Goal: Task Accomplishment & Management: Complete application form

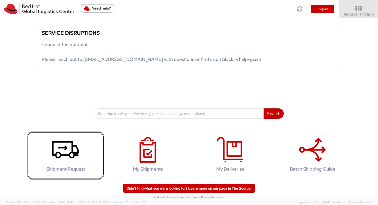
click at [67, 160] on icon at bounding box center [65, 150] width 26 height 26
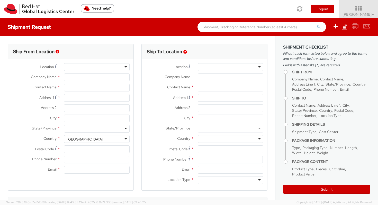
select select
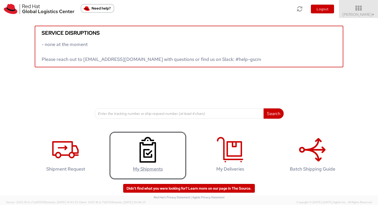
click at [154, 153] on icon at bounding box center [147, 150] width 26 height 26
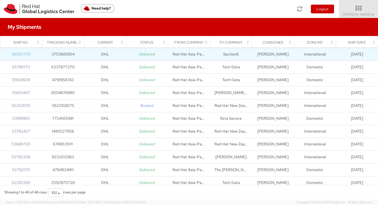
click at [25, 56] on link "56083705" at bounding box center [21, 54] width 19 height 5
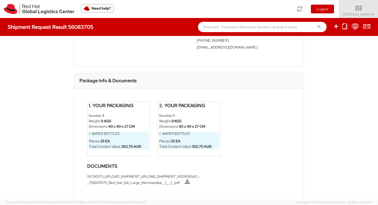
scroll to position [244, 0]
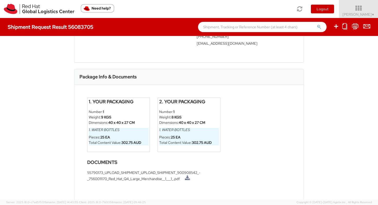
click at [108, 118] on strong "9 KGS" at bounding box center [106, 117] width 10 height 5
click at [140, 179] on li "55790173_UPLOAD_SHIPMENT_UPLOAD_SHIPMENT_900908542_-_7560011170_Red_Hat_Q4_Larg…" at bounding box center [189, 176] width 204 height 12
click at [190, 179] on link at bounding box center [187, 178] width 5 height 5
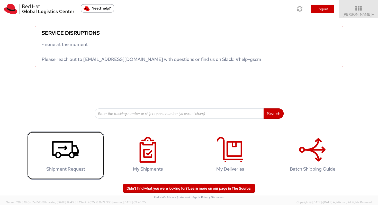
click at [61, 159] on icon at bounding box center [65, 150] width 26 height 26
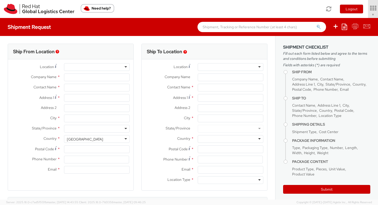
select select "526"
select select
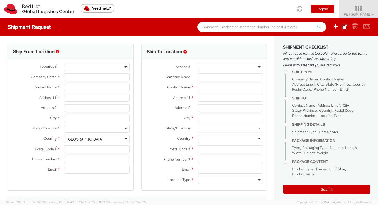
type input "Red Hat Asia-Pacific Pty Ltd"
type input "Grant Cleary"
type input "Level 33, 1 Denison Street"
type input "NORTH SYDNEY"
type input "2060"
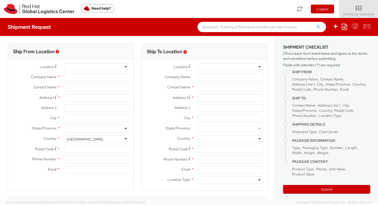
type input "61289232864"
type input "gcleary@redhat.com"
select select "CM"
select select "KGS"
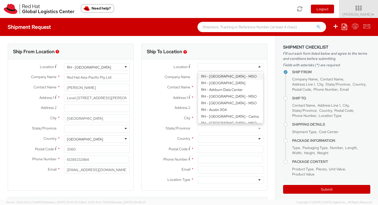
click at [257, 67] on div at bounding box center [231, 67] width 66 height 8
type input "Red Hat New Zealand Limited"
type input "11 Britomart Place"
type input "The Generator, level 10"
type input "AUCKLAND"
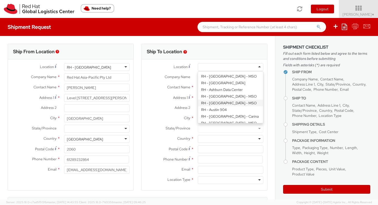
type input "1010"
type input "+64 9-601 8905"
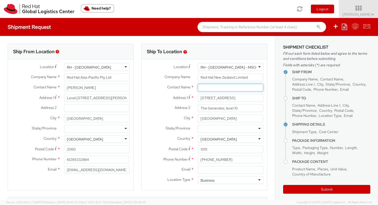
click at [227, 88] on input "text" at bounding box center [231, 88] width 66 height 8
type input "F"
paste input "Frederick Piliu"
type input "Frederick Piliu"
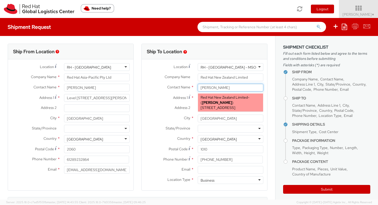
click at [213, 102] on strong "Frederick Piliu" at bounding box center [217, 102] width 30 height 5
type input "fpiliu@redhat.com"
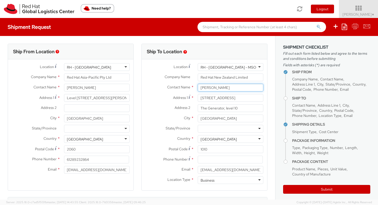
type input "Frederick Piliu"
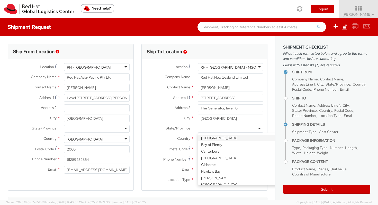
click at [259, 129] on div at bounding box center [231, 129] width 66 height 8
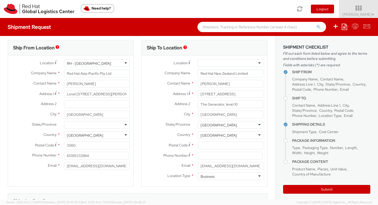
scroll to position [5, 0]
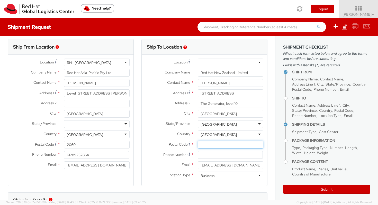
click at [234, 146] on input "Postal Code *" at bounding box center [231, 145] width 66 height 8
type input "1010"
click at [201, 155] on input at bounding box center [230, 155] width 65 height 8
paste input "+64273150467"
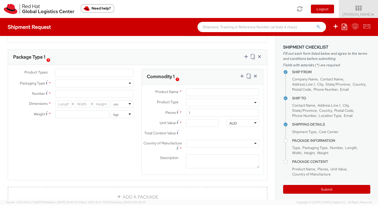
scroll to position [244, 0]
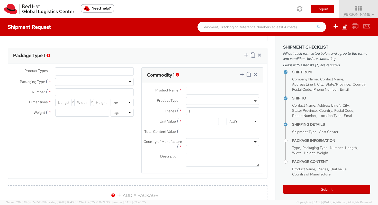
type input "+64273150467"
click at [96, 70] on ul at bounding box center [94, 72] width 78 height 8
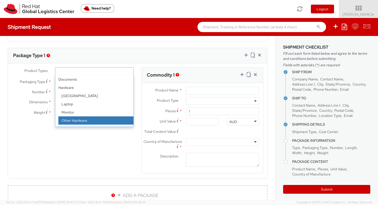
select select "HARD_OTHER"
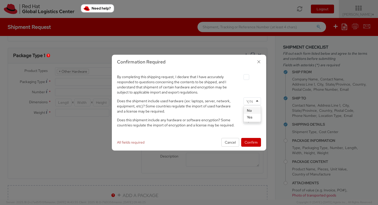
click at [256, 100] on div at bounding box center [251, 101] width 17 height 8
click at [258, 118] on div at bounding box center [251, 120] width 17 height 8
click at [255, 145] on button "Confirm" at bounding box center [251, 142] width 20 height 9
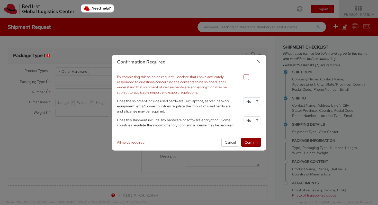
click at [255, 144] on button "Confirm" at bounding box center [251, 142] width 20 height 9
click at [259, 62] on icon "button" at bounding box center [258, 61] width 7 height 7
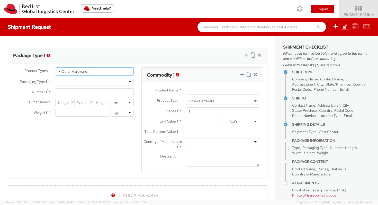
click at [59, 71] on span "×" at bounding box center [60, 71] width 2 height 5
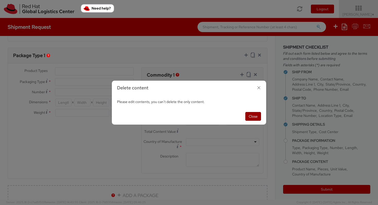
click at [248, 114] on button "Close" at bounding box center [253, 116] width 16 height 9
select select "HARD_OTHER"
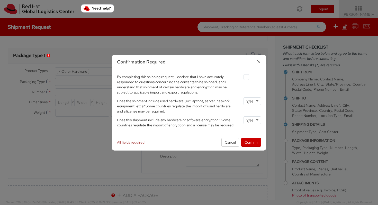
click at [259, 61] on icon "button" at bounding box center [258, 61] width 7 height 7
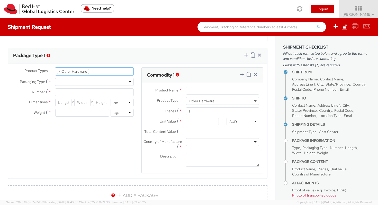
click at [97, 70] on ul "× Other Hardware" at bounding box center [94, 72] width 78 height 8
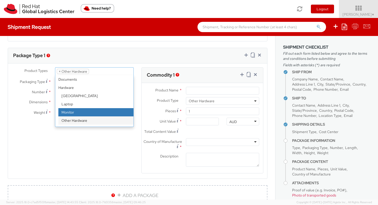
scroll to position [23, 0]
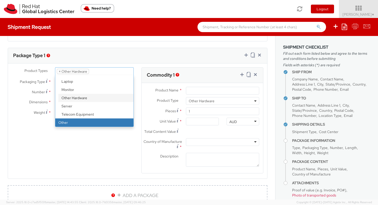
select select "OTHER"
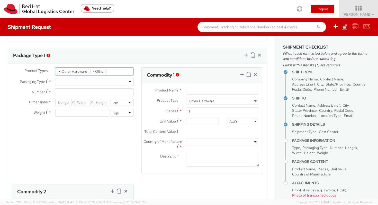
click at [60, 71] on span "×" at bounding box center [60, 71] width 2 height 5
select select "OTHER"
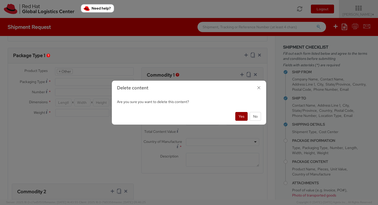
click at [237, 116] on button "Yes" at bounding box center [241, 116] width 12 height 9
select select "OTHER"
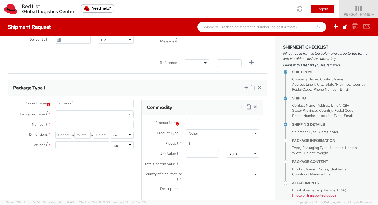
scroll to position [236, 0]
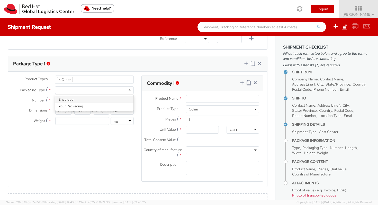
click at [130, 89] on div at bounding box center [94, 90] width 79 height 8
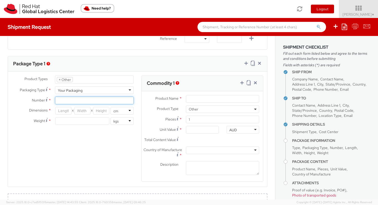
click at [87, 101] on input "Number *" at bounding box center [94, 101] width 79 height 8
type input "1"
click at [69, 110] on input "number" at bounding box center [63, 111] width 16 height 8
type input "40"
click at [87, 110] on input "number" at bounding box center [82, 111] width 16 height 8
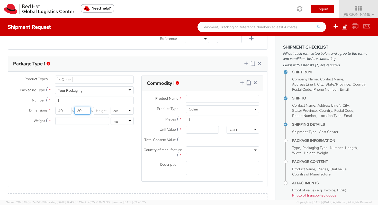
type input "30"
click at [99, 110] on input "number" at bounding box center [101, 111] width 16 height 8
type input "30"
click at [94, 122] on input "number" at bounding box center [82, 121] width 54 height 8
type input "9"
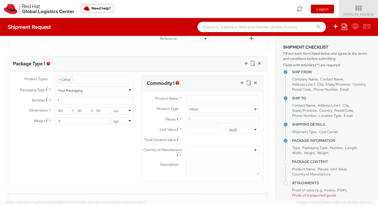
click at [121, 145] on div "Product Types * Documents Docking Station Laptop Monitor Other Hardware Server …" at bounding box center [137, 132] width 259 height 113
click at [219, 99] on input "Product Name *" at bounding box center [222, 99] width 73 height 8
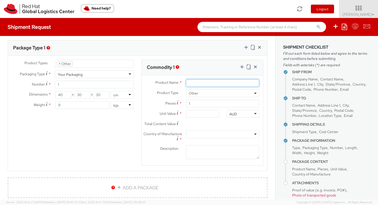
scroll to position [252, 0]
type input "Red Hat branded water bottle"
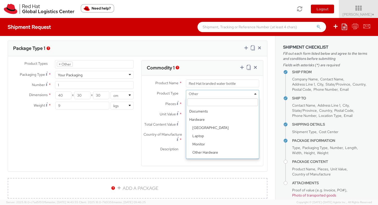
click at [256, 93] on b at bounding box center [255, 93] width 3 height 1
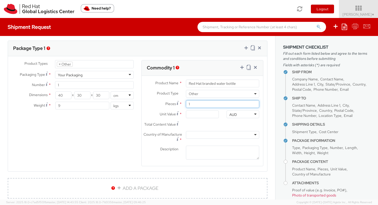
drag, startPoint x: 210, startPoint y: 105, endPoint x: 185, endPoint y: 104, distance: 25.2
click at [185, 104] on div "1" at bounding box center [222, 104] width 81 height 8
type input "5"
type input "0.00"
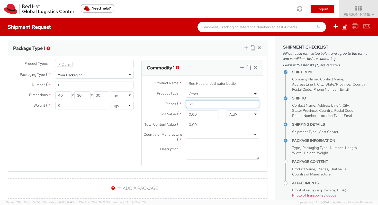
type input "50"
click at [198, 114] on input "0.00" at bounding box center [202, 115] width 33 height 8
type input "1.00"
type input "50.00"
type input "12.00"
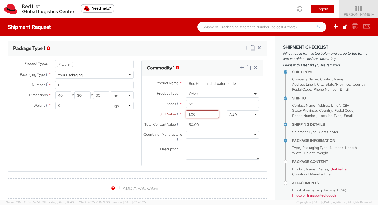
type input "600.00"
type input "12.10"
type input "605.00"
type input "12.11"
type input "605.50"
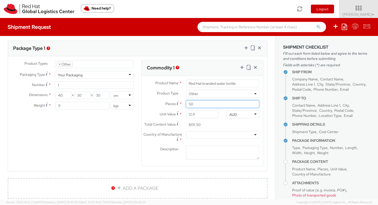
drag, startPoint x: 195, startPoint y: 104, endPoint x: 189, endPoint y: 103, distance: 5.9
click at [189, 103] on input "50" at bounding box center [222, 104] width 73 height 8
type input "2"
type input "24.22"
type input "25"
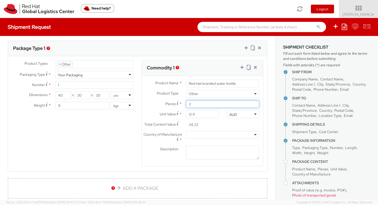
type input "302.75"
type input "25"
click at [230, 132] on div at bounding box center [222, 135] width 73 height 8
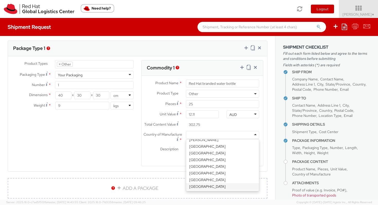
scroll to position [266, 0]
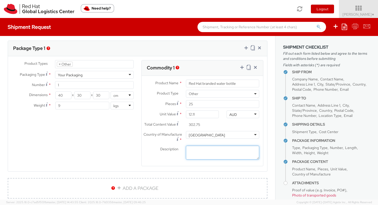
click at [202, 155] on textarea "Description *" at bounding box center [222, 153] width 73 height 14
paste textarea "600mlstylish BPAfree double walled drinking bottle, vacuum insulated with a sim…"
click at [200, 151] on textarea "600mlstylish BPAfree double walled drinking bottle, vacuum insulated with a sim…" at bounding box center [222, 153] width 73 height 14
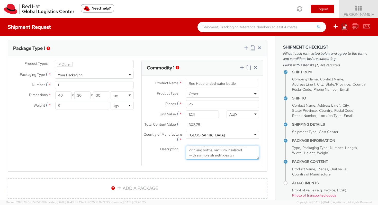
click at [240, 156] on textarea "600ml stylish BPAfree double walled drinking bottle, vacuum insulated with a si…" at bounding box center [222, 153] width 73 height 14
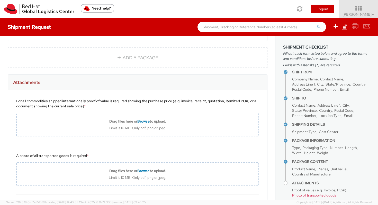
scroll to position [367, 0]
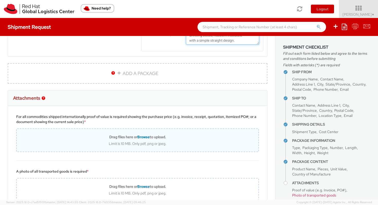
type textarea "600ml stylish BPAfree double walled drinking bottle, vacuum insulated with a si…"
click at [130, 139] on b "Drag files here or Browse to upload." at bounding box center [137, 137] width 57 height 5
type input "C:\fakepath\56083705_UPLOAD_SHIPMENT_UPLOAD_SHIPMENT_55790173_UPLOAD_SHIPMENT_U…"
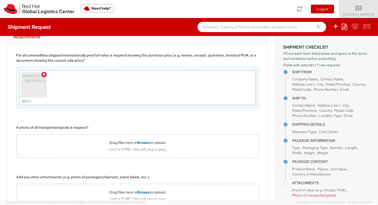
scroll to position [471, 0]
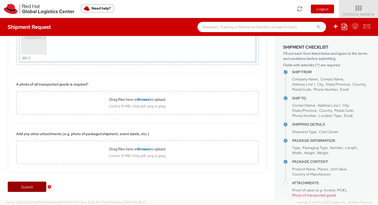
click at [28, 187] on link "Submit" at bounding box center [27, 187] width 39 height 10
click at [50, 187] on img "button" at bounding box center [50, 187] width 4 height 4
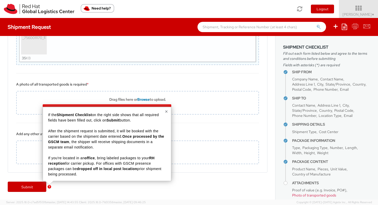
click at [165, 110] on button "×" at bounding box center [166, 111] width 3 height 5
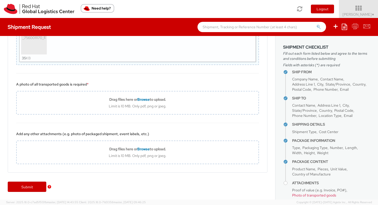
scroll to position [25, 0]
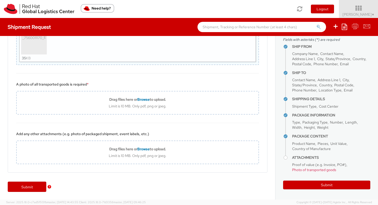
click at [292, 158] on h4 "Attachments" at bounding box center [331, 158] width 78 height 4
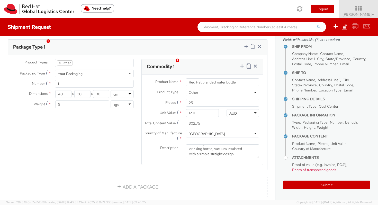
scroll to position [279, 0]
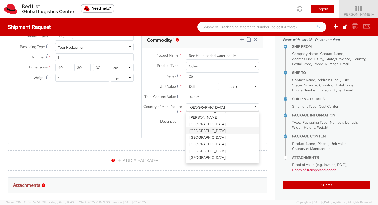
click at [255, 107] on div "China" at bounding box center [222, 107] width 73 height 8
click at [220, 132] on div "Country of Manufacture * China China Afghanistan Albania Algeria American Samoa…" at bounding box center [202, 118] width 121 height 31
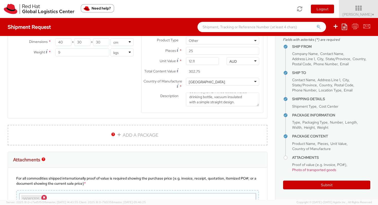
scroll to position [305, 0]
click at [133, 135] on link "ADD A PACKAGE" at bounding box center [138, 134] width 260 height 21
select select
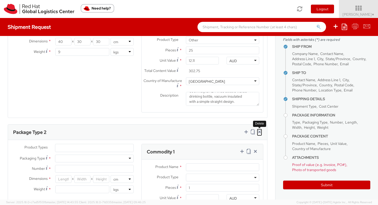
click at [259, 131] on icon at bounding box center [259, 131] width 5 height 5
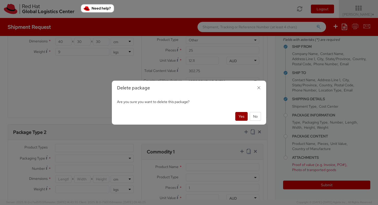
click at [243, 117] on button "Yes" at bounding box center [241, 116] width 12 height 9
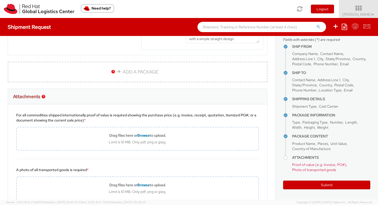
scroll to position [373, 0]
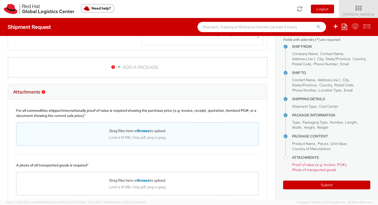
click at [145, 131] on span "Browse" at bounding box center [143, 131] width 12 height 5
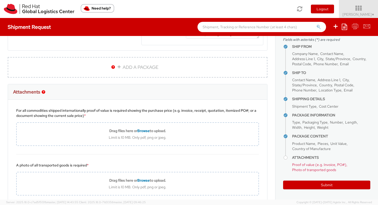
type input "C:\fakepath\56083705_UPLOAD_SHIPMENT_UPLOAD_SHIPMENT_55790173_UPLOAD_SHIPMENT_U…"
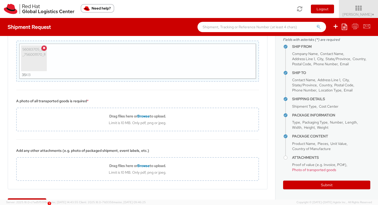
scroll to position [471, 0]
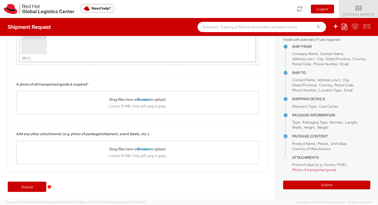
click at [49, 187] on img "button" at bounding box center [50, 187] width 4 height 4
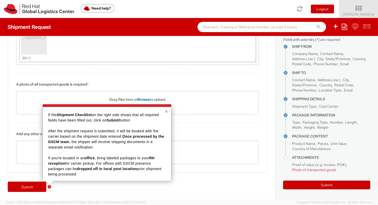
click at [166, 112] on button "×" at bounding box center [166, 111] width 3 height 5
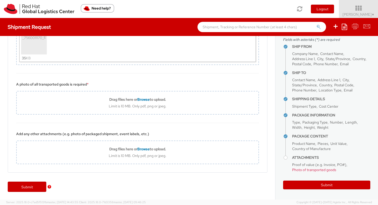
click at [292, 158] on h4 "Attachments" at bounding box center [331, 158] width 78 height 4
click at [50, 186] on img "button" at bounding box center [50, 187] width 4 height 4
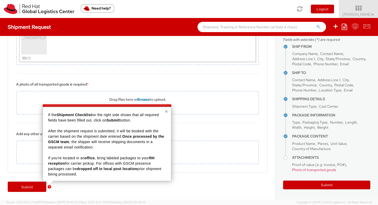
click at [166, 112] on button "×" at bounding box center [166, 111] width 3 height 5
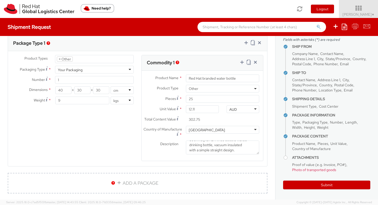
scroll to position [0, 0]
drag, startPoint x: 212, startPoint y: 144, endPoint x: 225, endPoint y: 144, distance: 12.9
click at [225, 144] on textarea "600ml stylish BPAfree double walled drinking bottle, vacuum insulated with a si…" at bounding box center [222, 148] width 73 height 14
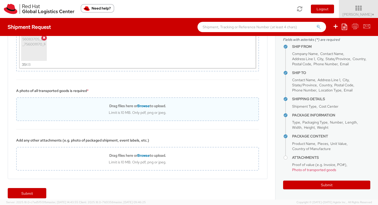
scroll to position [471, 0]
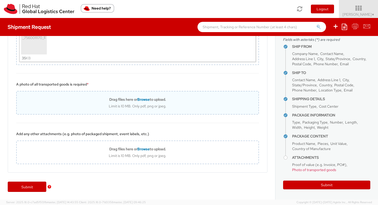
type textarea "600ml stylish double walled drinking bottle, vacuum insulated with a simple str…"
click at [142, 99] on span "Browse" at bounding box center [143, 99] width 12 height 5
click at [145, 100] on span "Browse" at bounding box center [143, 99] width 12 height 5
type input "C:\fakepath\IMG_3624.jpg"
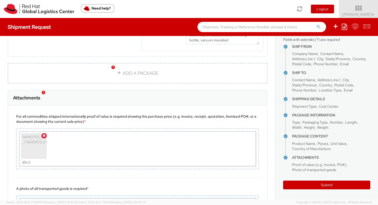
scroll to position [489, 0]
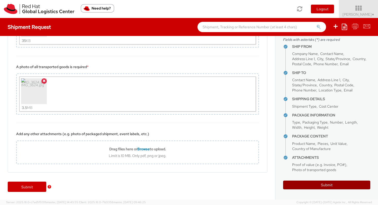
click at [306, 185] on button "Submit" at bounding box center [326, 185] width 87 height 9
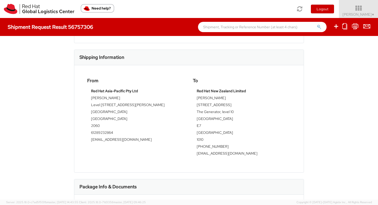
scroll to position [218, 0]
